Goal: Task Accomplishment & Management: Manage account settings

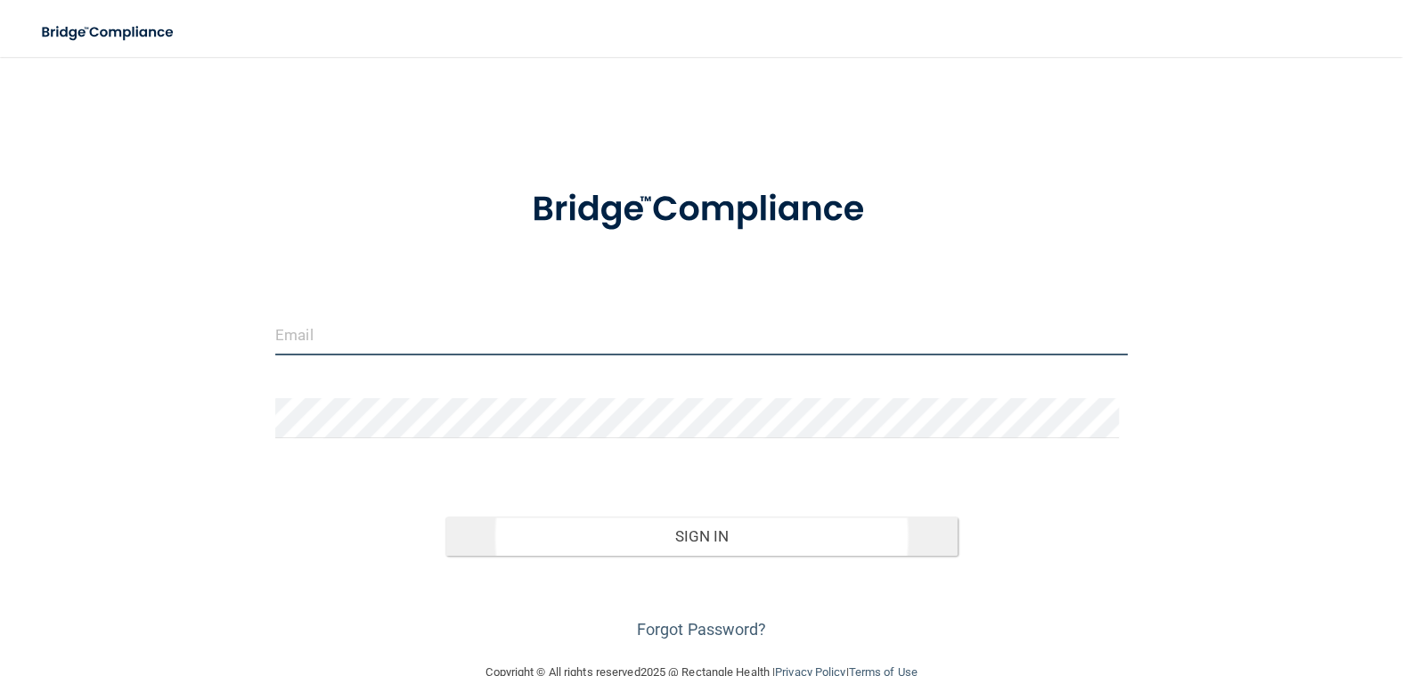
type input "[EMAIL_ADDRESS][DOMAIN_NAME]"
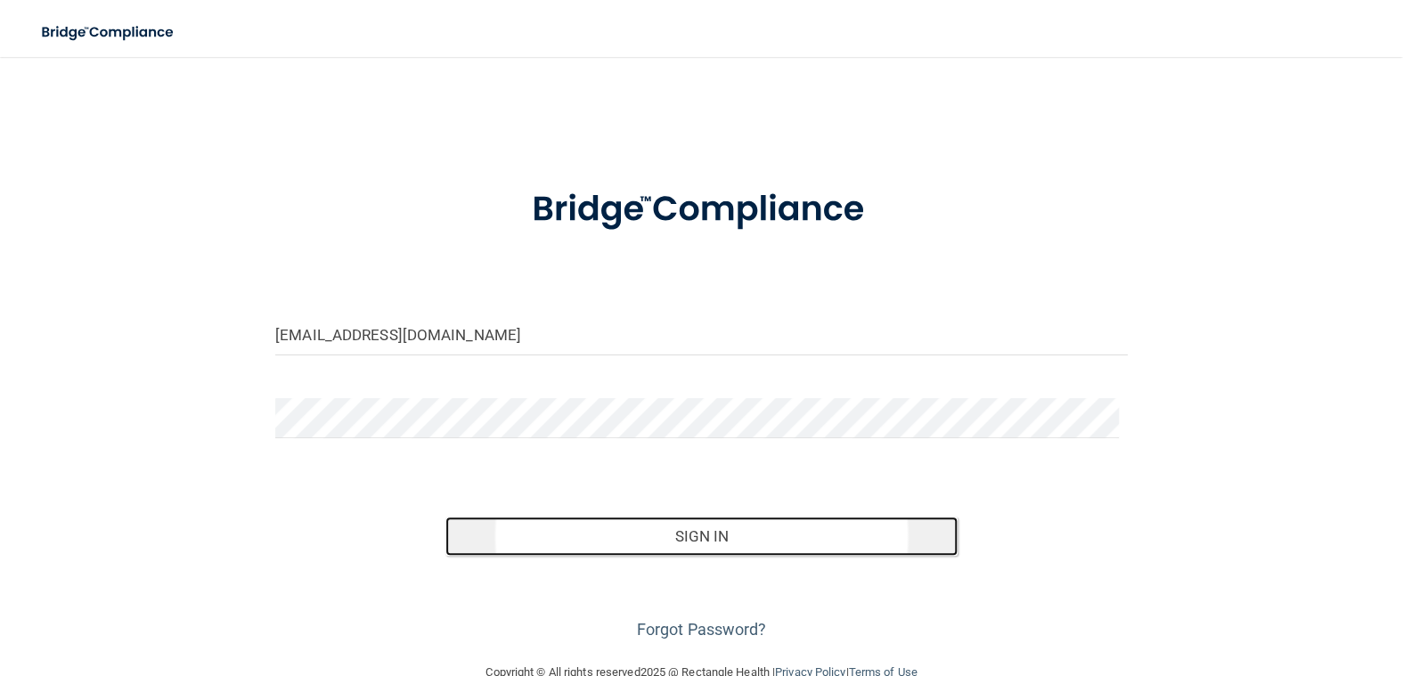
click at [658, 535] on button "Sign In" at bounding box center [700, 536] width 511 height 39
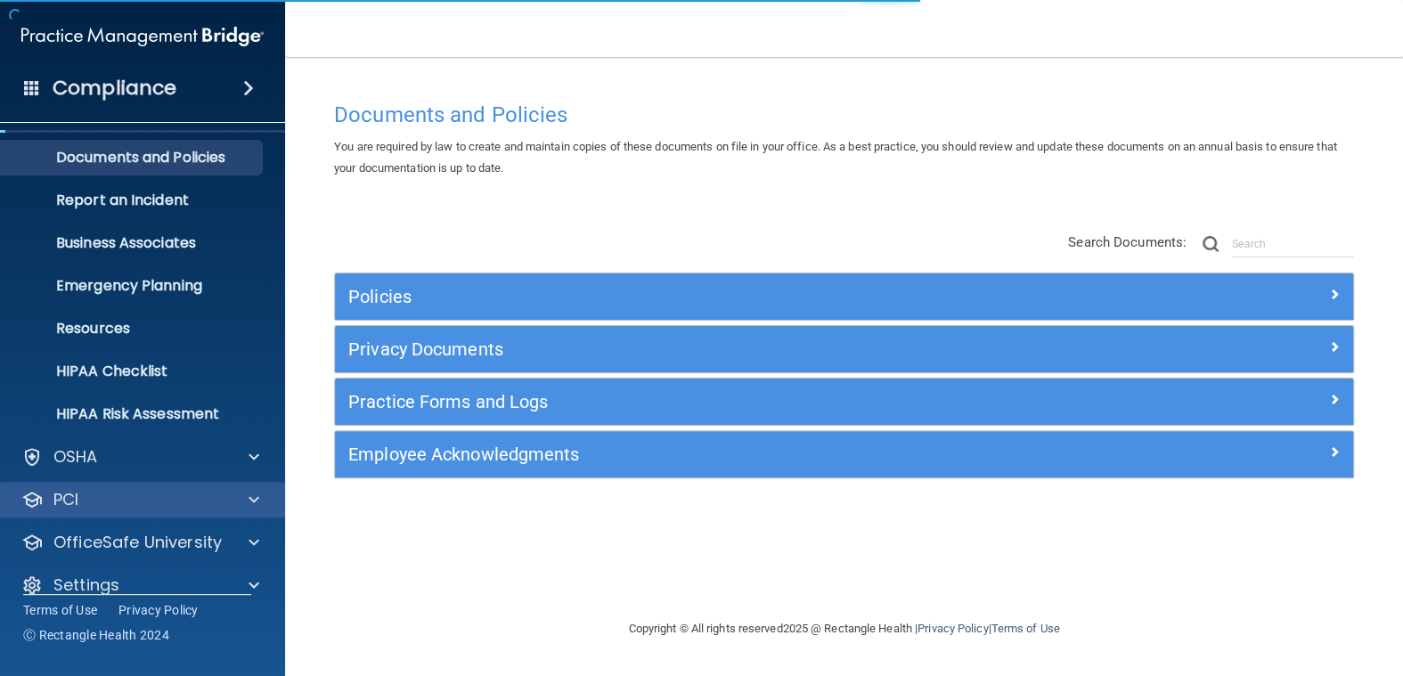
scroll to position [62, 0]
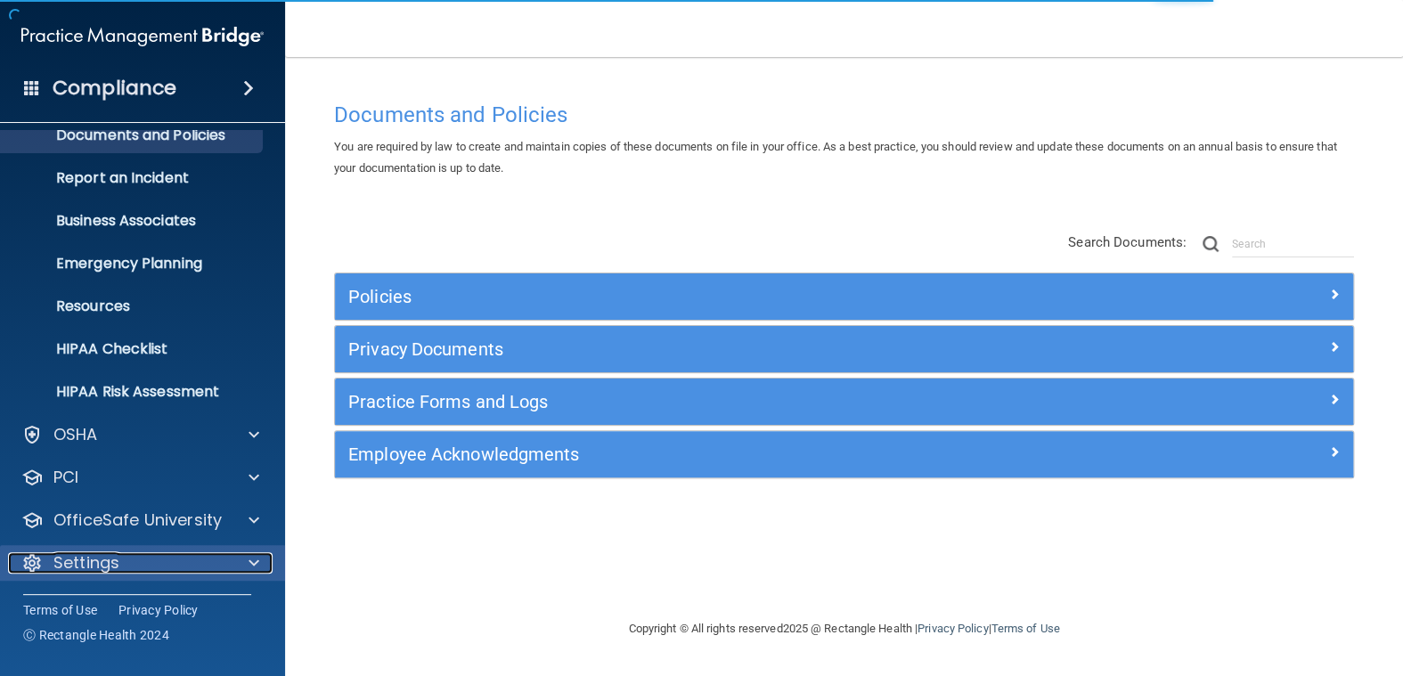
click at [251, 560] on span at bounding box center [254, 562] width 11 height 21
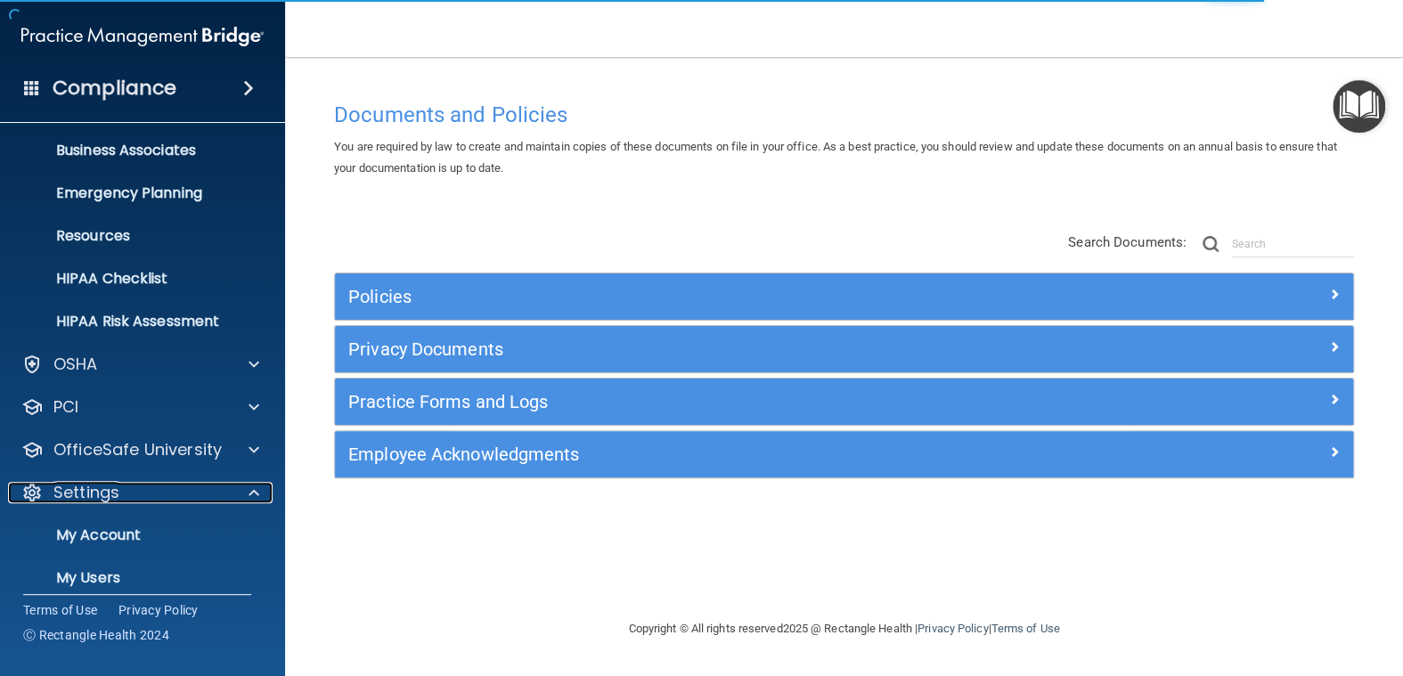
scroll to position [233, 0]
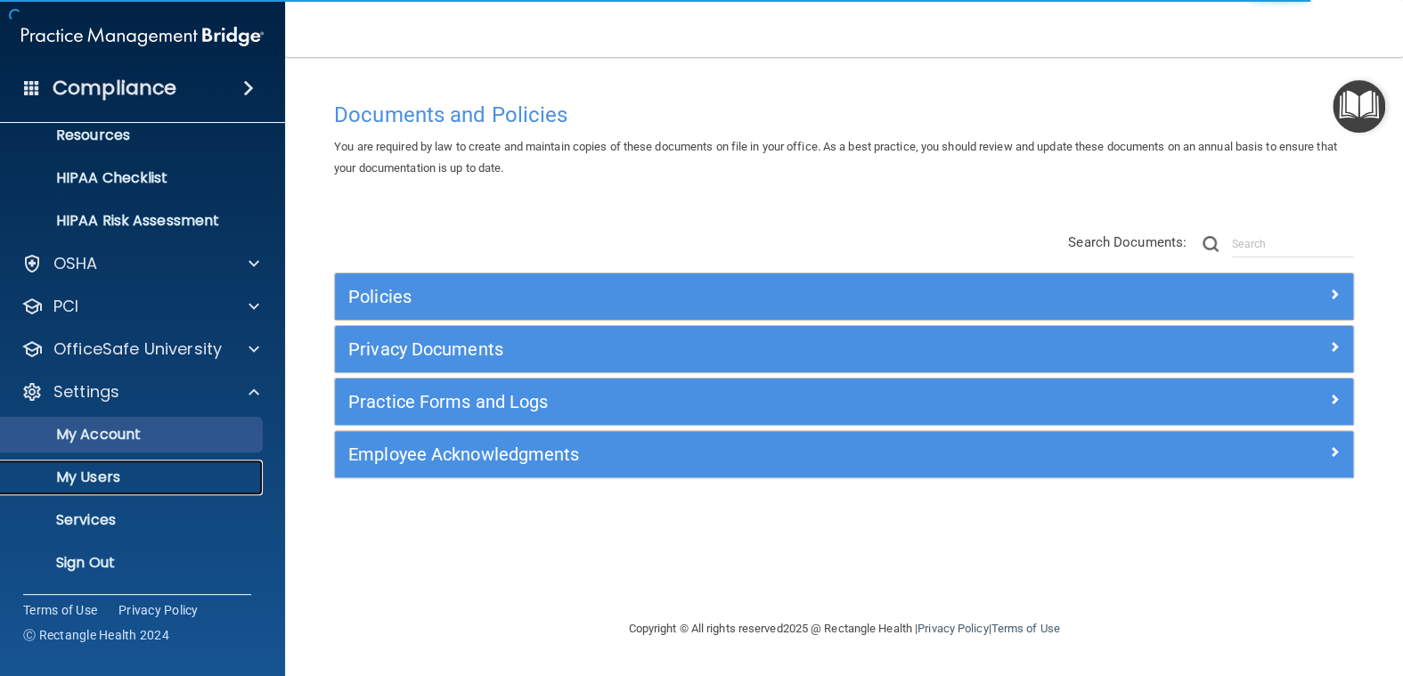
drag, startPoint x: 95, startPoint y: 471, endPoint x: 116, endPoint y: 447, distance: 31.6
click at [96, 471] on p "My Users" at bounding box center [133, 478] width 243 height 18
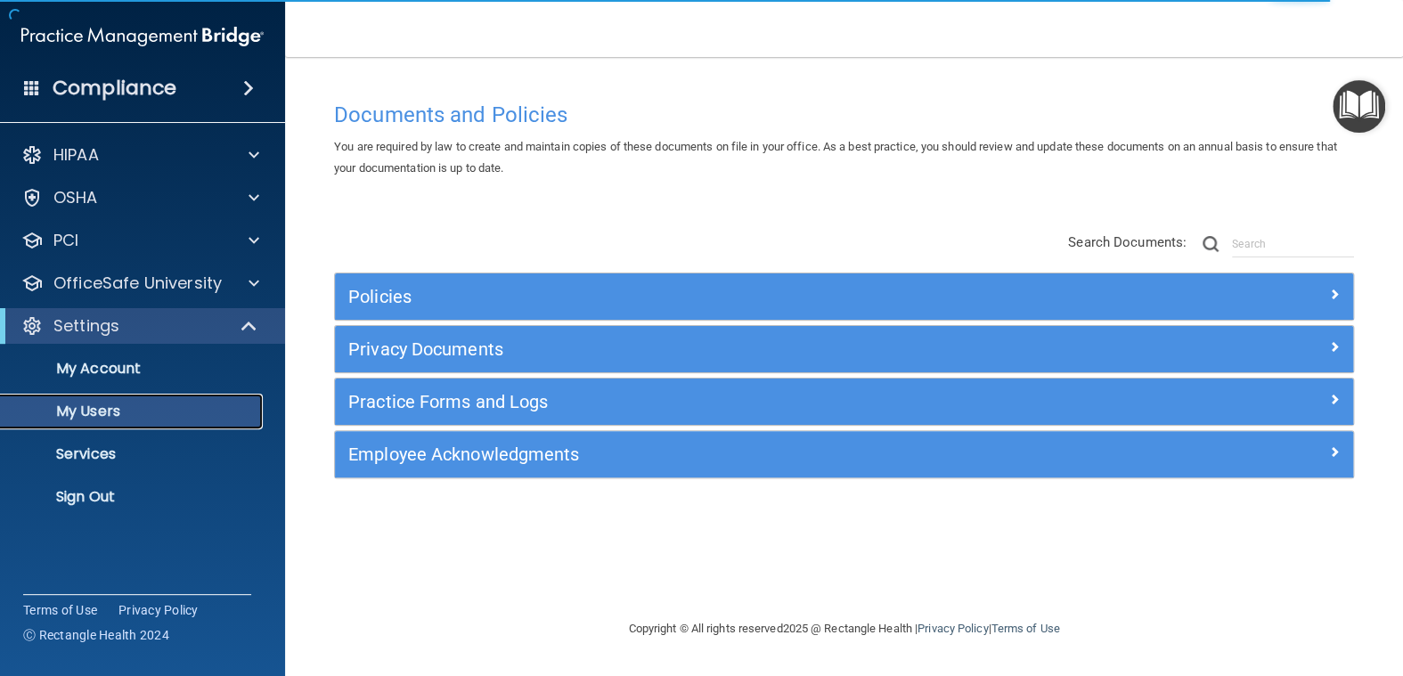
select select "20"
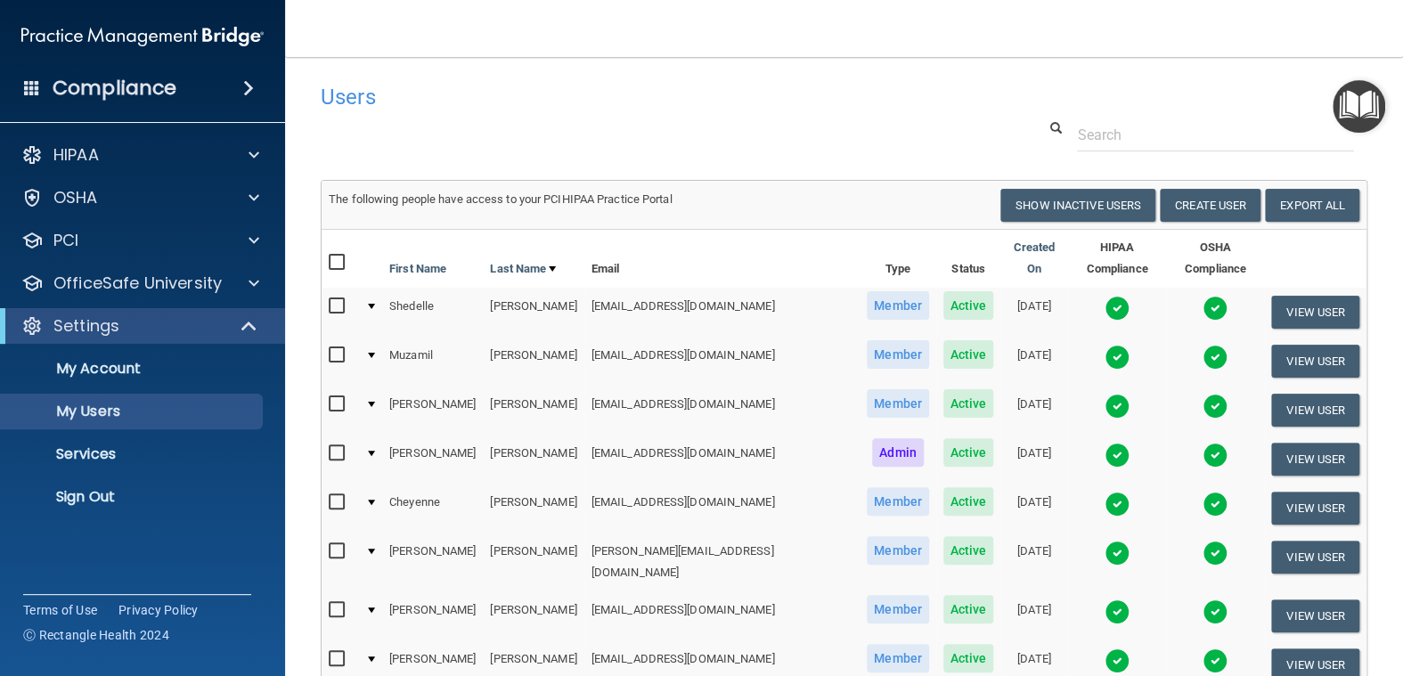
click at [1105, 296] on img at bounding box center [1117, 308] width 25 height 25
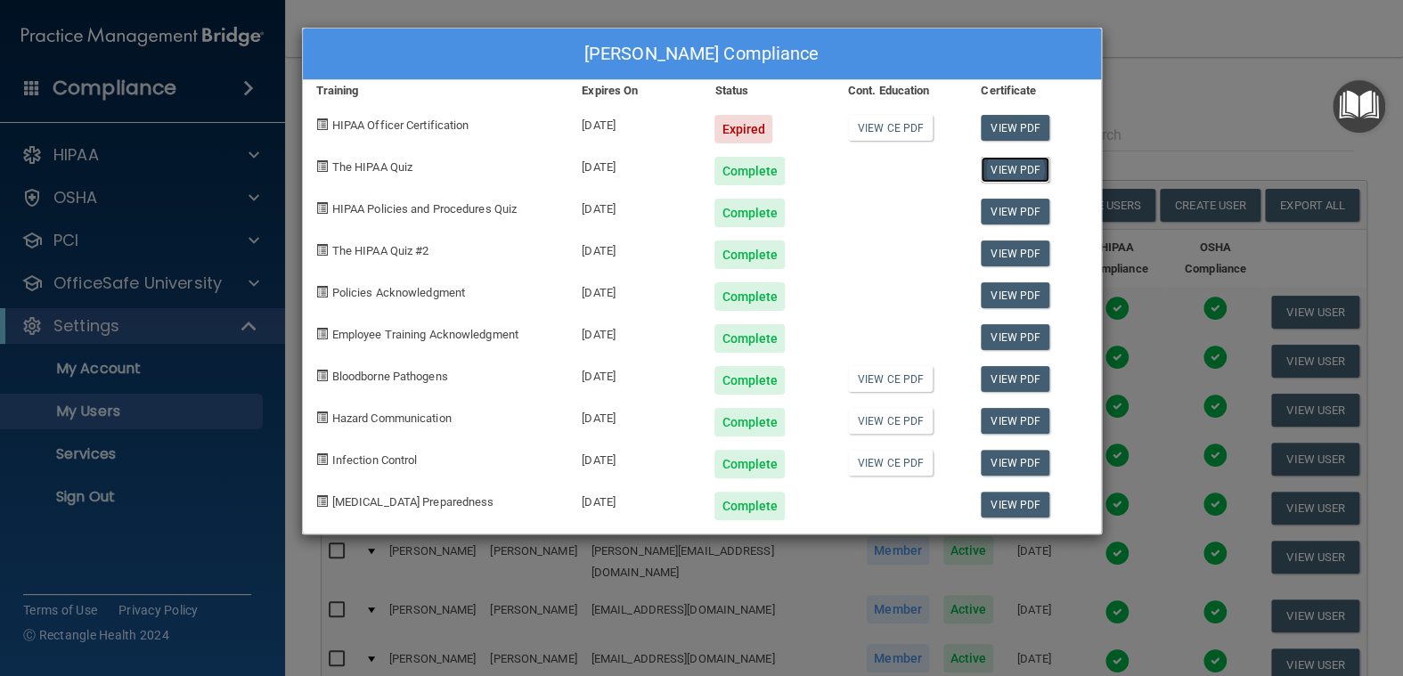
click at [1012, 168] on link "View PDF" at bounding box center [1015, 170] width 69 height 26
click at [1018, 206] on link "View PDF" at bounding box center [1015, 212] width 69 height 26
click at [1017, 250] on link "View PDF" at bounding box center [1015, 254] width 69 height 26
click at [1030, 294] on link "View PDF" at bounding box center [1015, 295] width 69 height 26
click at [1025, 331] on link "View PDF" at bounding box center [1015, 337] width 69 height 26
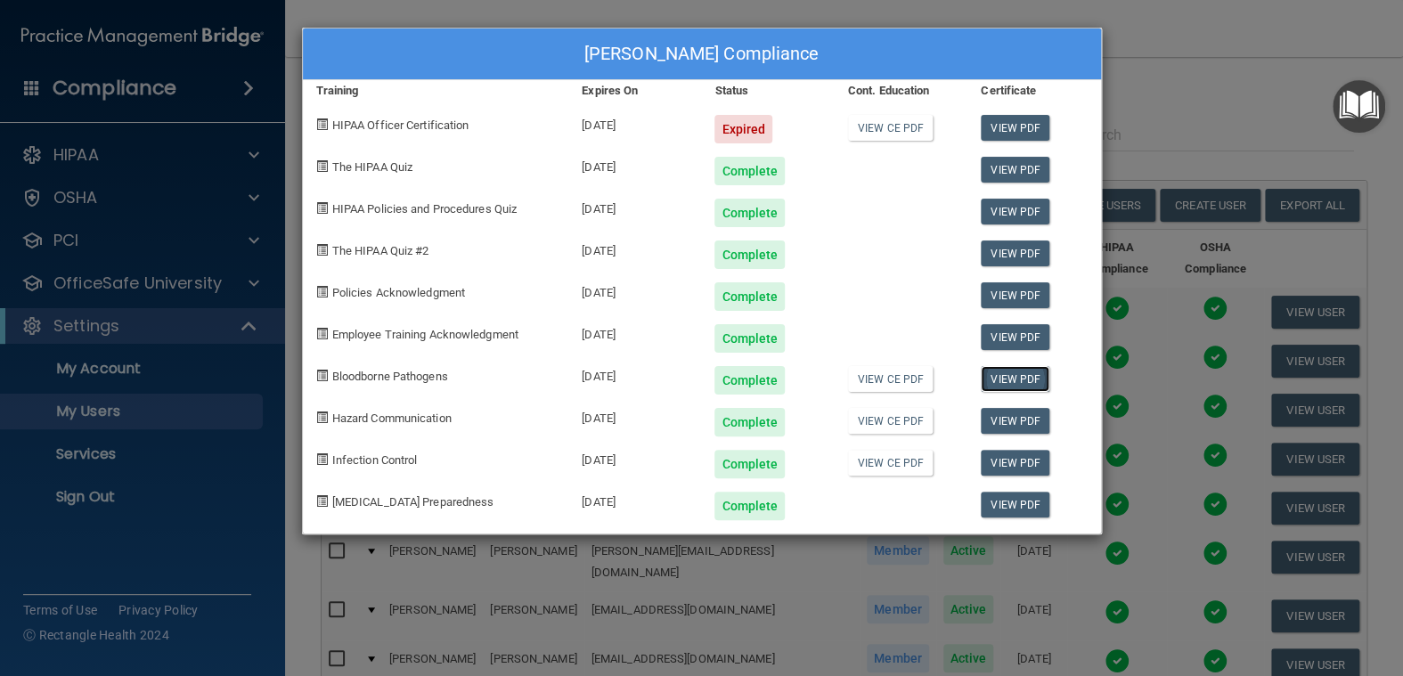
click at [1004, 373] on link "View PDF" at bounding box center [1015, 379] width 69 height 26
click at [1022, 420] on link "View PDF" at bounding box center [1015, 421] width 69 height 26
click at [1012, 457] on link "View PDF" at bounding box center [1015, 463] width 69 height 26
click at [458, 12] on div "[PERSON_NAME] Compliance Training Expires On Status Cont. Education Certificate…" at bounding box center [701, 338] width 1403 height 676
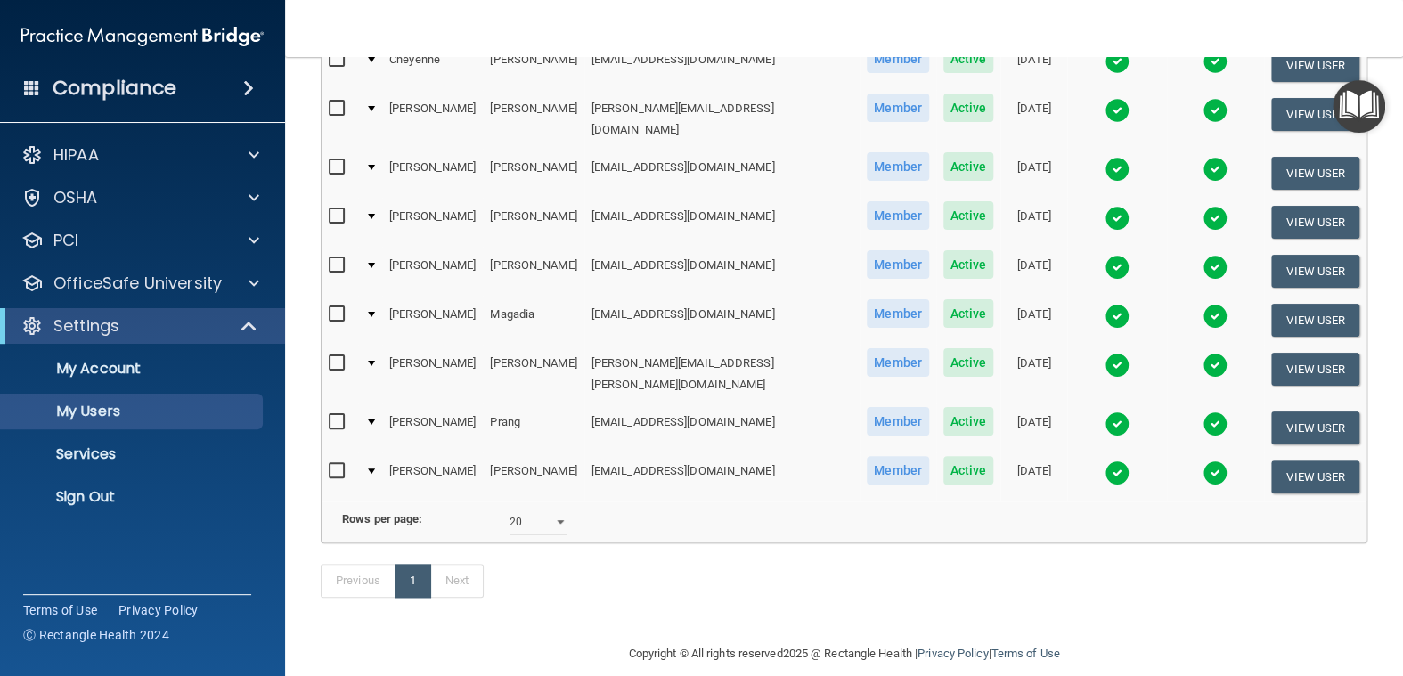
scroll to position [445, 0]
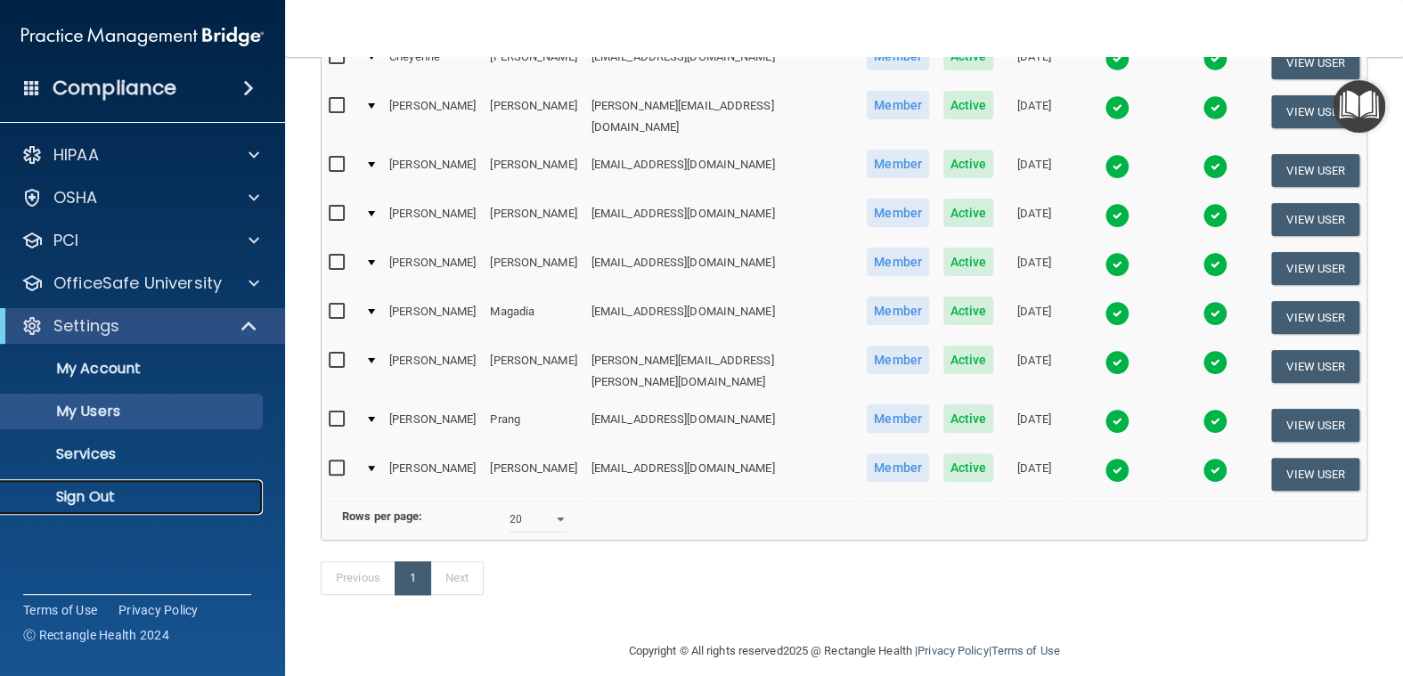
drag, startPoint x: 72, startPoint y: 493, endPoint x: 98, endPoint y: 473, distance: 32.4
click at [74, 493] on p "Sign Out" at bounding box center [133, 497] width 243 height 18
